Goal: Find specific page/section: Find specific page/section

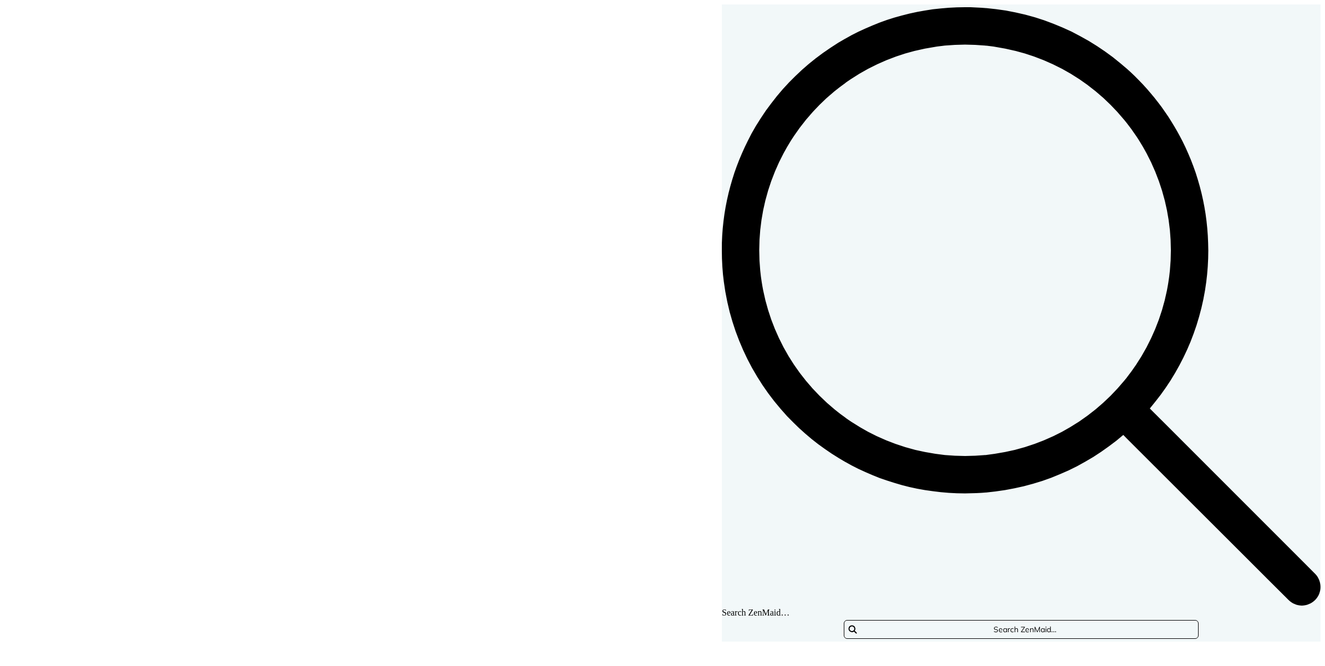
scroll to position [263, 592]
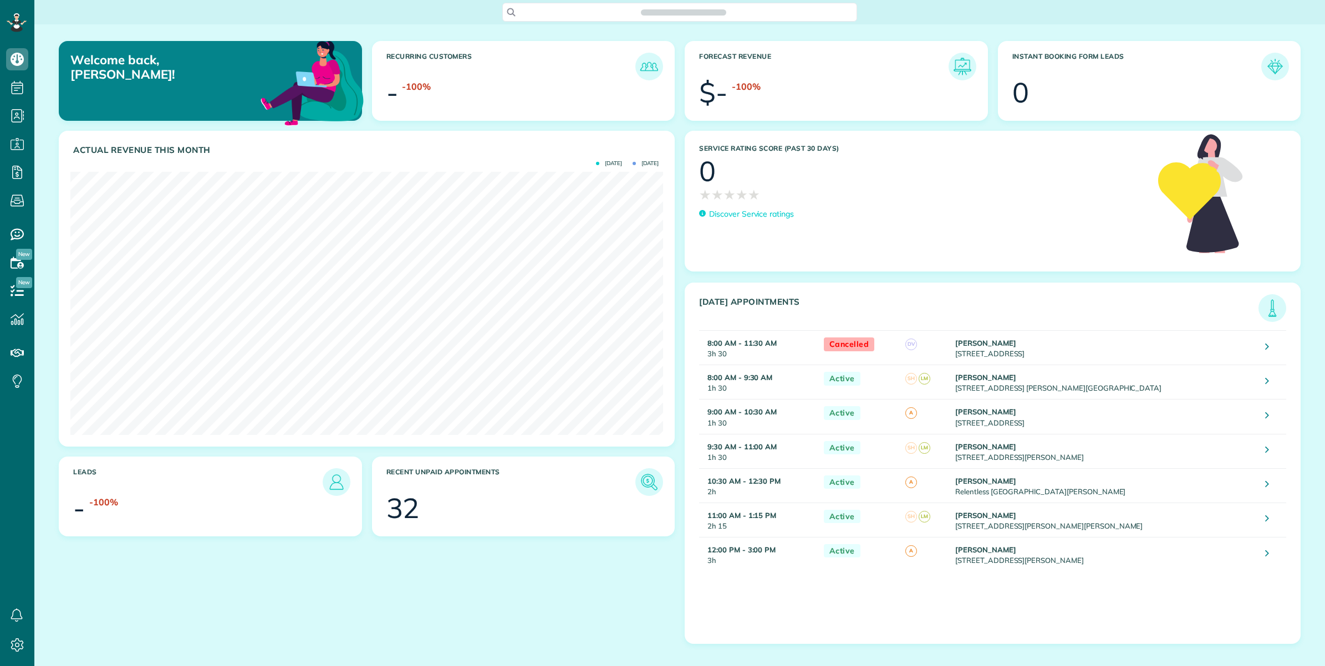
scroll to position [666, 34]
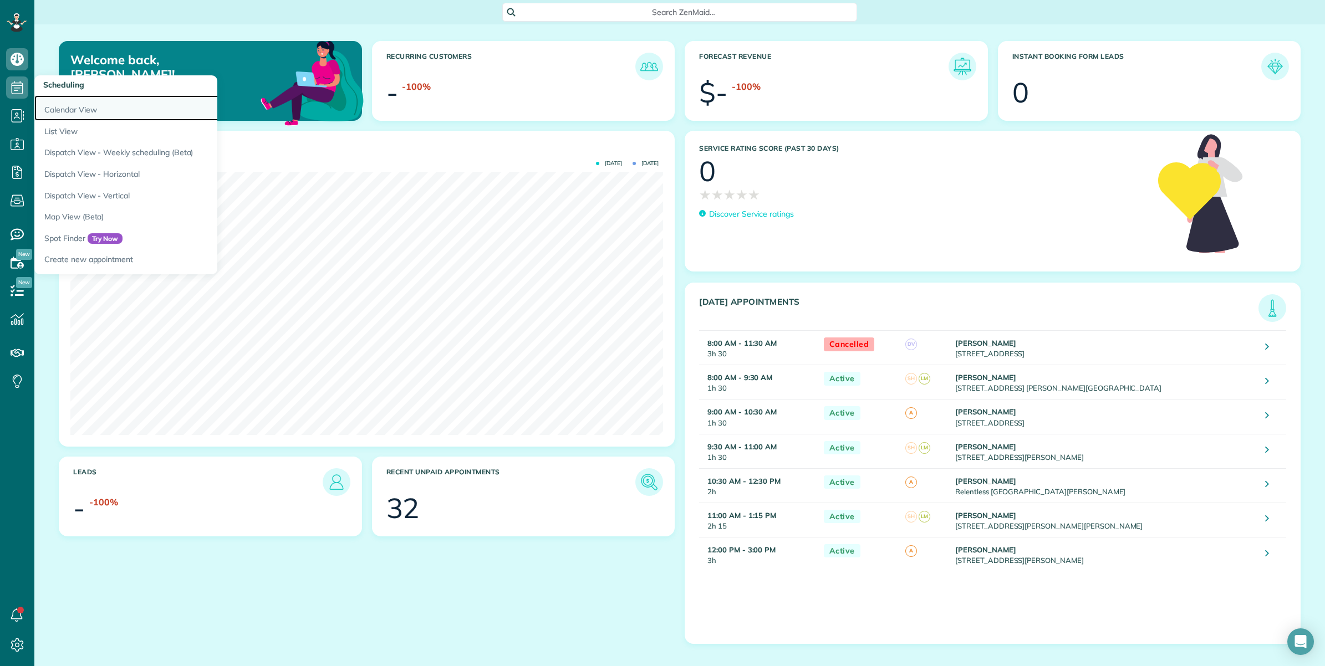
click at [63, 106] on link "Calendar View" at bounding box center [172, 107] width 277 height 25
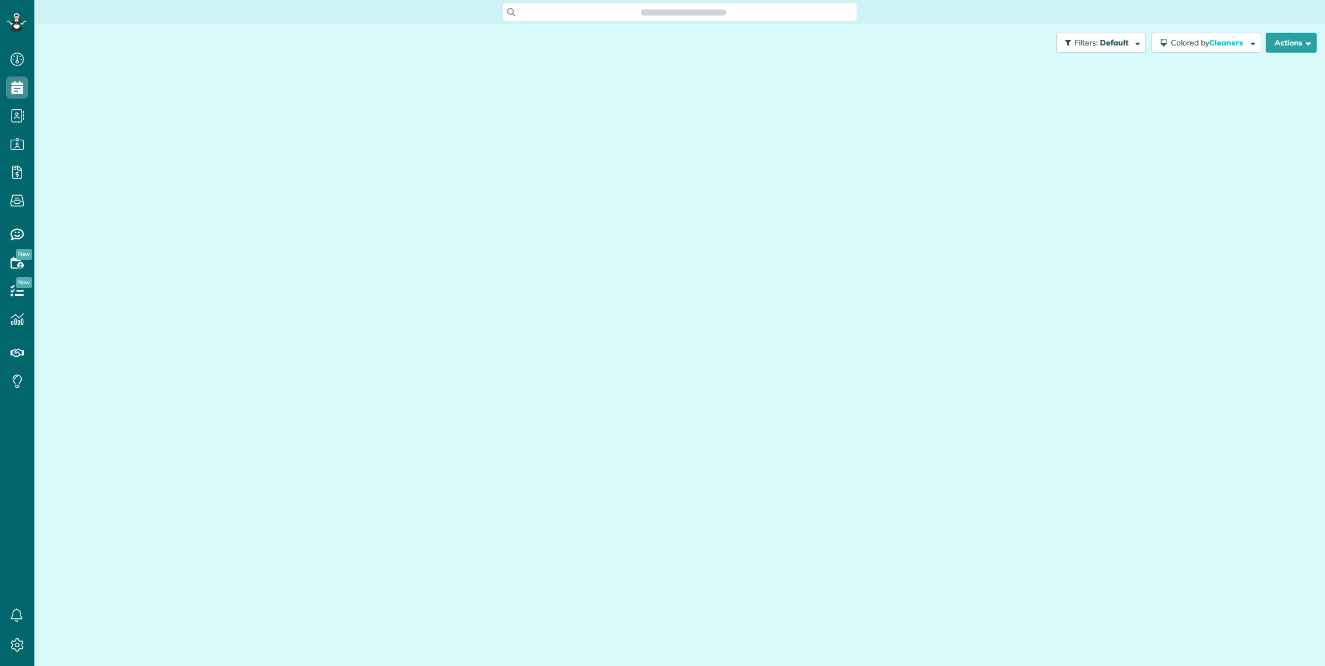
scroll to position [4, 4]
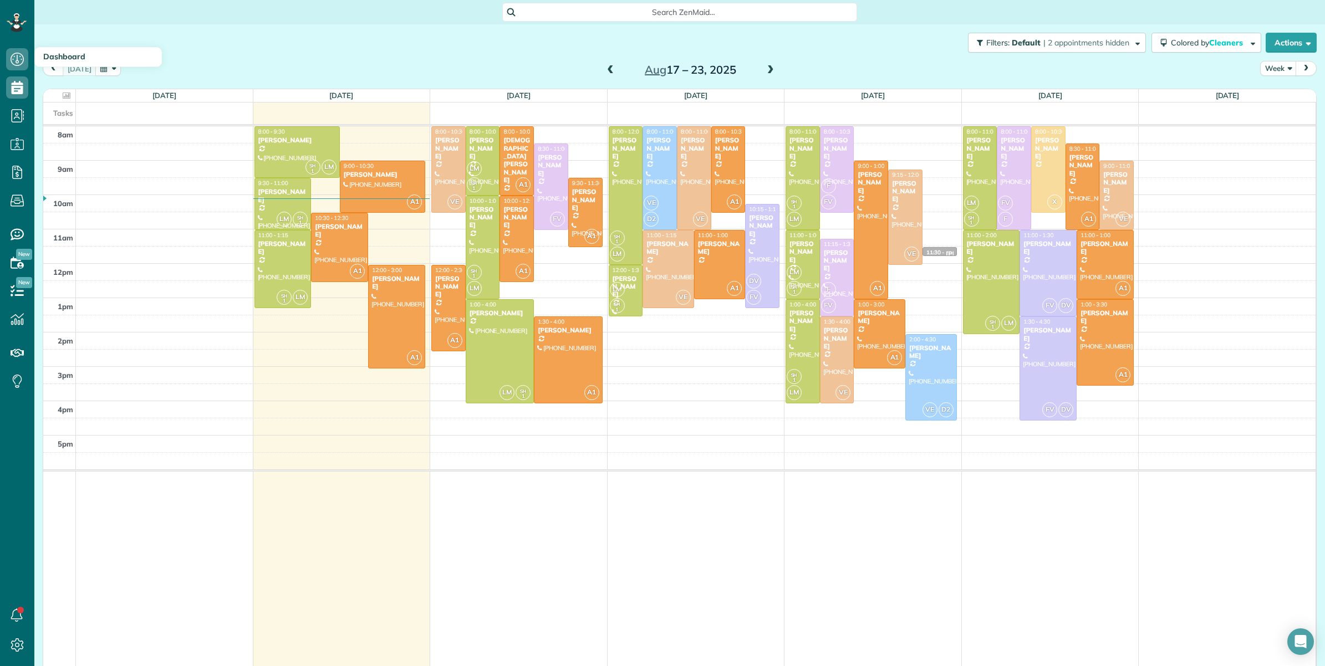
click at [48, 54] on span "Dashboard" at bounding box center [64, 57] width 42 height 10
click at [17, 57] on use at bounding box center [17, 59] width 13 height 13
click at [15, 64] on icon at bounding box center [17, 59] width 22 height 22
click at [15, 57] on icon at bounding box center [17, 59] width 22 height 22
click at [63, 57] on span "Dashboard" at bounding box center [64, 57] width 42 height 10
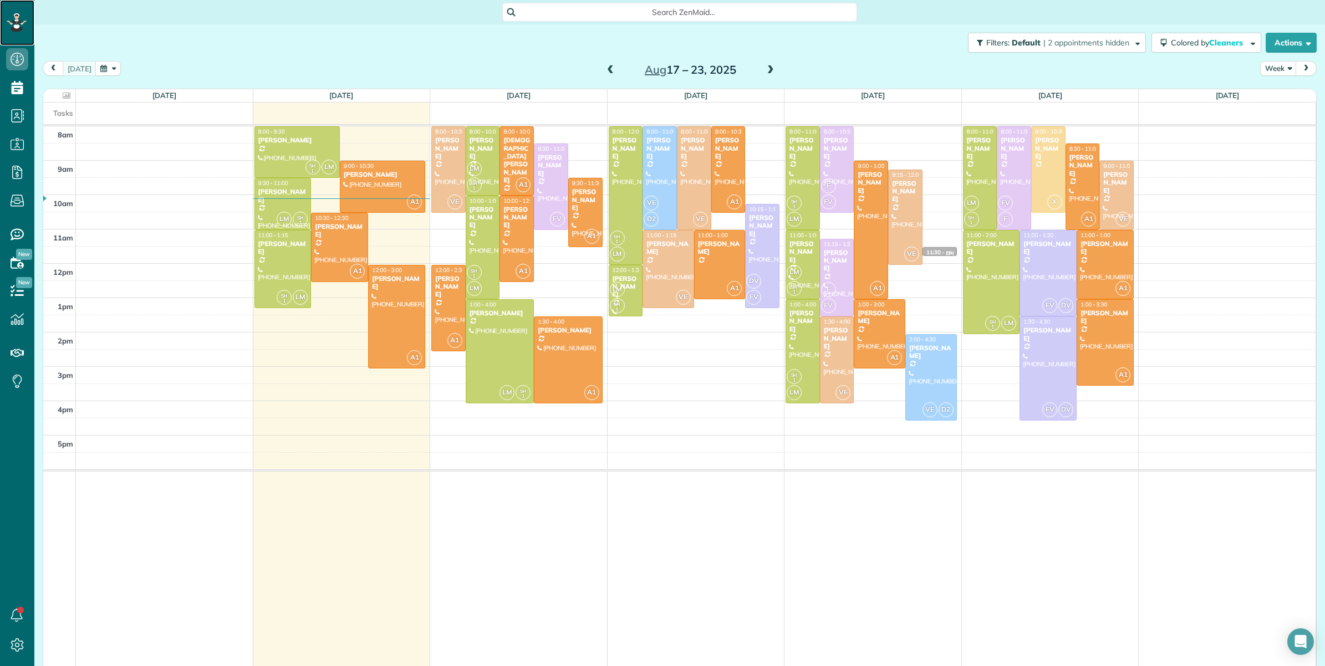
click at [18, 24] on icon at bounding box center [16, 22] width 6 height 4
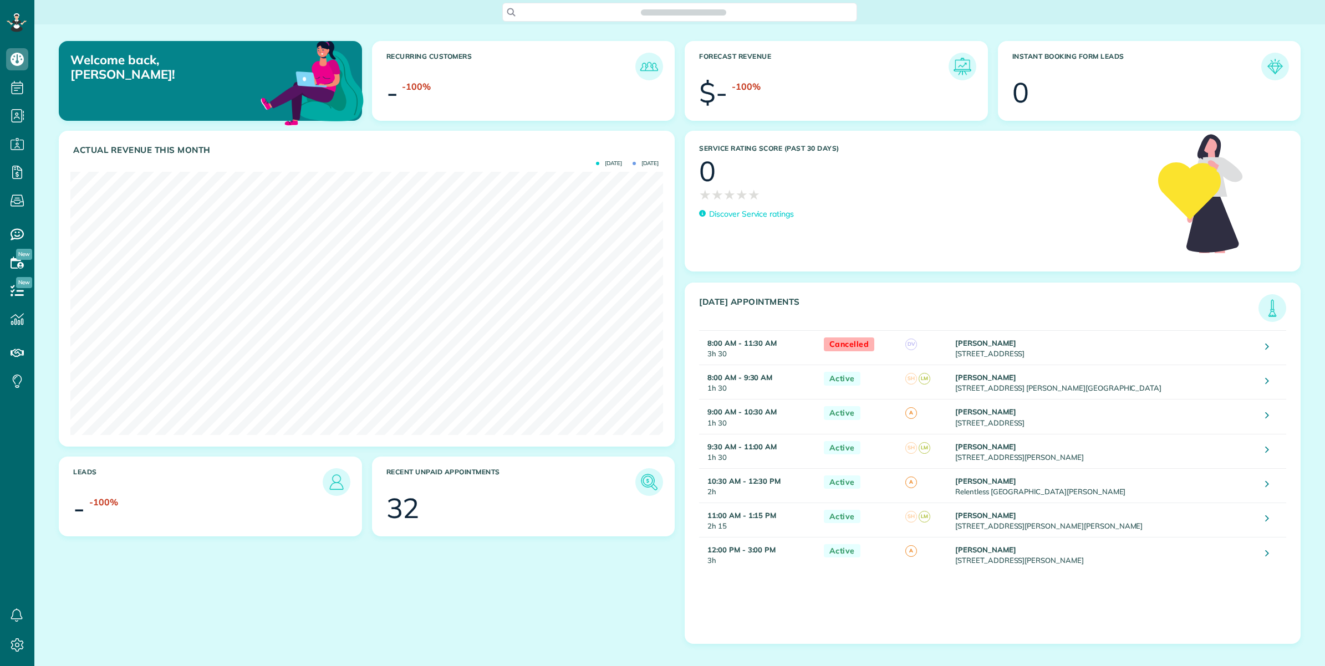
scroll to position [263, 592]
click at [963, 68] on img at bounding box center [961, 66] width 25 height 25
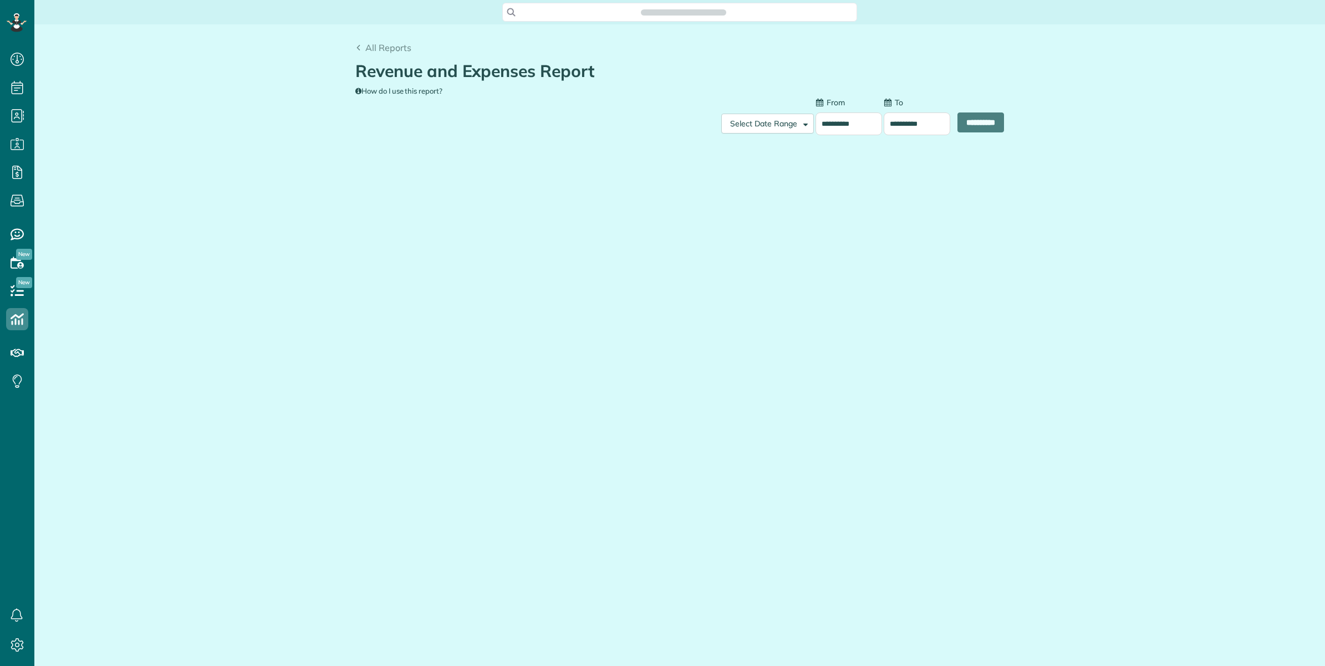
scroll to position [4, 4]
type input "**********"
